Goal: Information Seeking & Learning: Check status

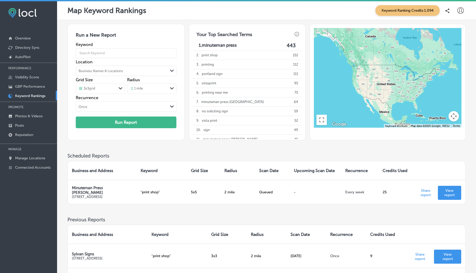
click at [419, 9] on span "Keyword Ranking Credits: 1,094" at bounding box center [408, 10] width 64 height 11
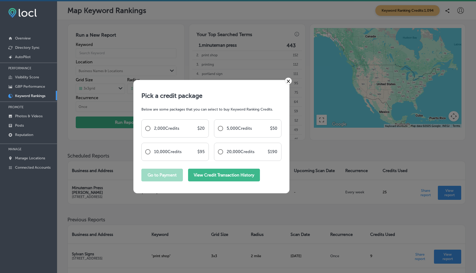
click at [212, 162] on div "Pick a credit package Below are some packages that you can select to buy Keywor…" at bounding box center [211, 136] width 140 height 97
click at [216, 174] on button "View Credit Transaction History" at bounding box center [224, 175] width 72 height 13
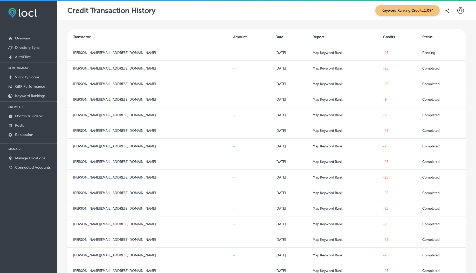
drag, startPoint x: 277, startPoint y: 11, endPoint x: 247, endPoint y: 10, distance: 30.1
click at [247, 10] on div "Credit Transaction History Keyword Ranking Credits: 1,094" at bounding box center [266, 10] width 398 height 11
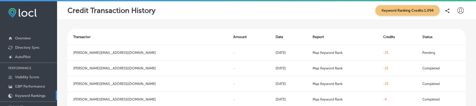
click at [29, 97] on p "Keyword Rankings" at bounding box center [30, 96] width 30 height 4
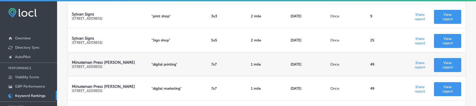
scroll to position [95, 0]
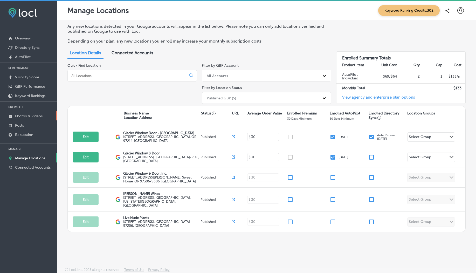
click at [34, 117] on p "Photos & Videos" at bounding box center [29, 116] width 28 height 4
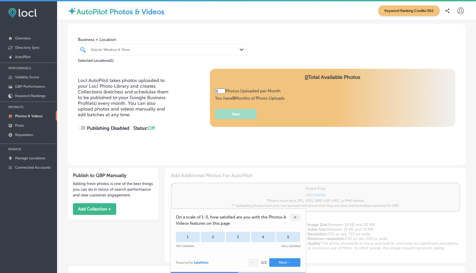
type input "5"
checkbox input "true"
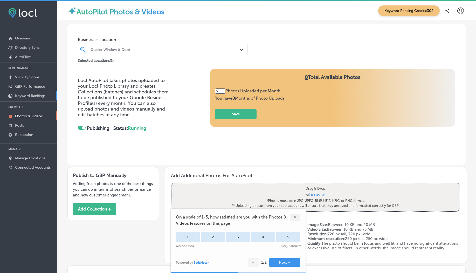
click at [25, 98] on link "Keyword Rankings" at bounding box center [28, 95] width 57 height 9
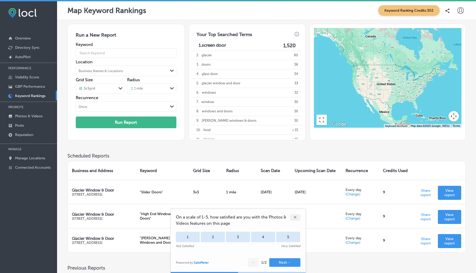
click at [459, 10] on icon at bounding box center [461, 10] width 6 height 6
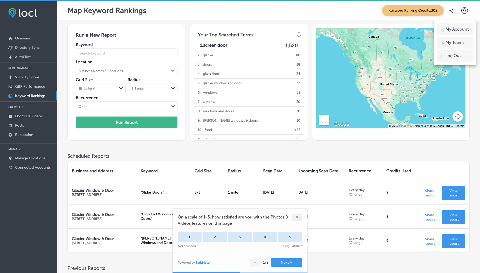
click at [458, 23] on div "My Account My Teams Log Out" at bounding box center [455, 42] width 42 height 45
click at [449, 31] on p "My Account" at bounding box center [457, 29] width 23 height 6
select select "US"
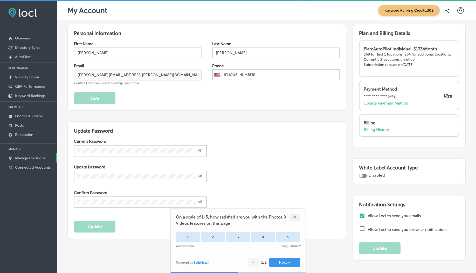
click at [30, 159] on p "Manage Locations" at bounding box center [30, 158] width 30 height 4
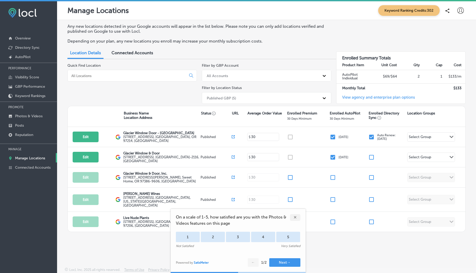
click at [297, 218] on div "✕" at bounding box center [295, 217] width 10 height 7
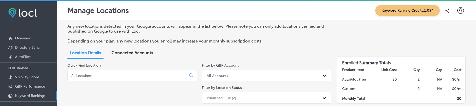
click at [38, 96] on p "Keyword Rankings" at bounding box center [30, 96] width 30 height 4
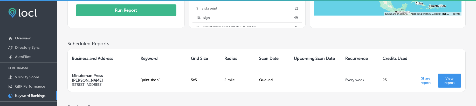
scroll to position [149, 0]
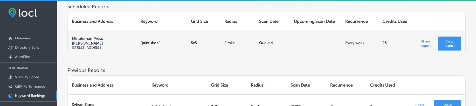
click at [263, 41] on div "Queued" at bounding box center [272, 43] width 27 height 4
click at [353, 42] on p "Every week" at bounding box center [359, 43] width 29 height 4
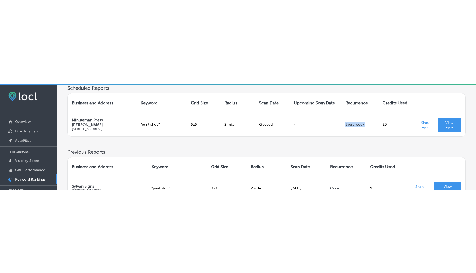
scroll to position [152, 0]
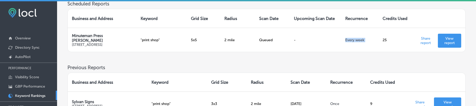
drag, startPoint x: 446, startPoint y: 42, endPoint x: 226, endPoint y: 5, distance: 223.5
click at [226, 5] on div "Scheduled Reports Business and Address Keyword Grid Size Radius Scan Date Upcom…" at bounding box center [266, 26] width 398 height 51
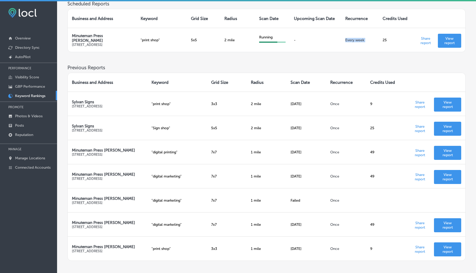
scroll to position [59, 0]
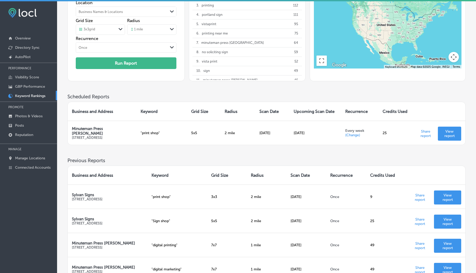
click at [314, 96] on h3 "Scheduled Reports" at bounding box center [266, 97] width 398 height 6
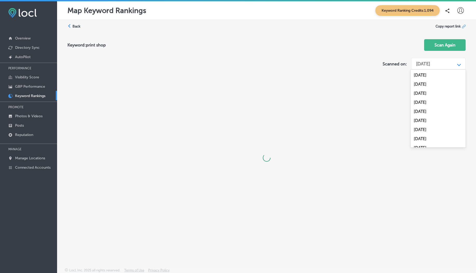
click at [430, 62] on div "[DATE]" at bounding box center [423, 64] width 14 height 6
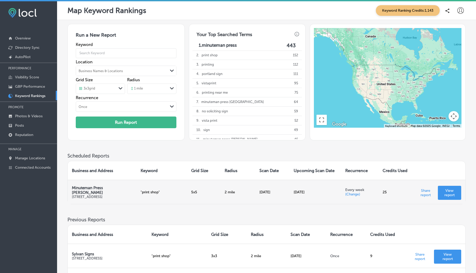
click at [451, 193] on p "View report" at bounding box center [449, 192] width 15 height 9
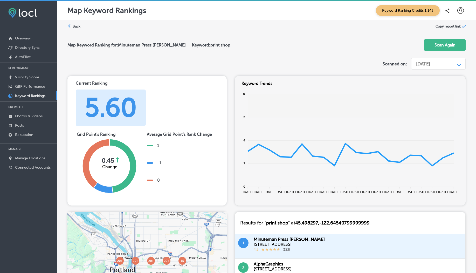
click at [71, 27] on icon at bounding box center [69, 26] width 4 height 4
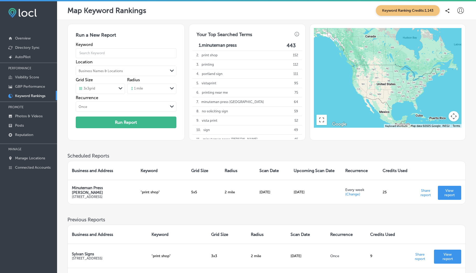
scroll to position [66, 0]
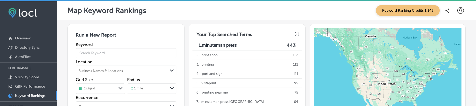
scroll to position [147, 0]
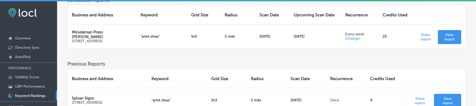
scroll to position [160, 0]
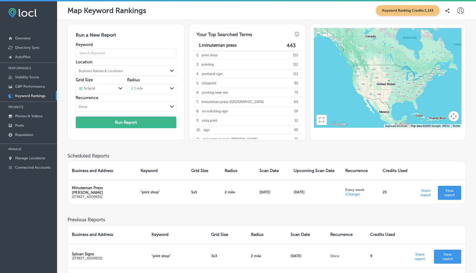
click at [461, 12] on icon at bounding box center [461, 10] width 6 height 6
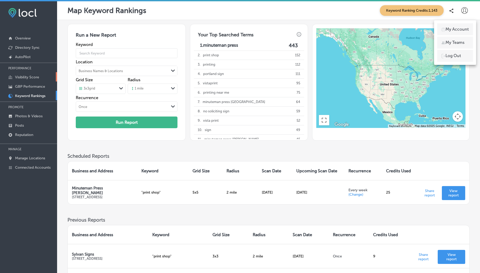
click at [31, 79] on p "Visibility Score" at bounding box center [27, 77] width 24 height 4
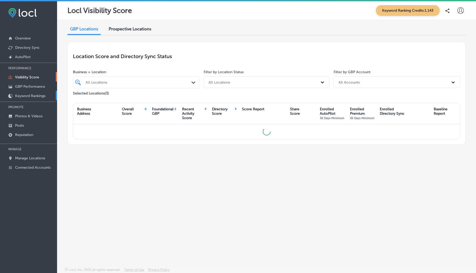
click at [31, 94] on p "Keyword Rankings" at bounding box center [30, 96] width 30 height 4
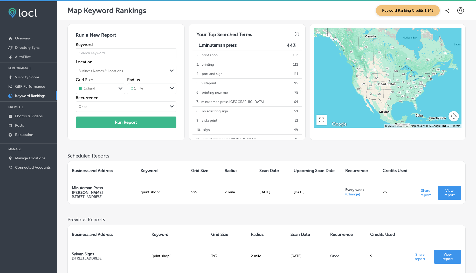
click at [405, 7] on span "Keyword Ranking Credits: 1,143" at bounding box center [408, 10] width 64 height 11
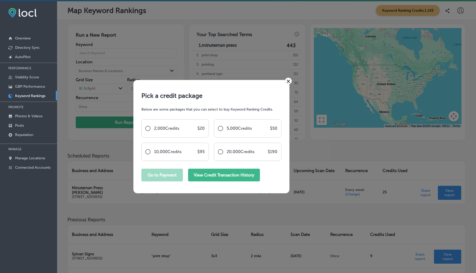
click at [239, 106] on button "View Credit Transaction History" at bounding box center [224, 175] width 72 height 13
